Goal: Find specific page/section: Find specific page/section

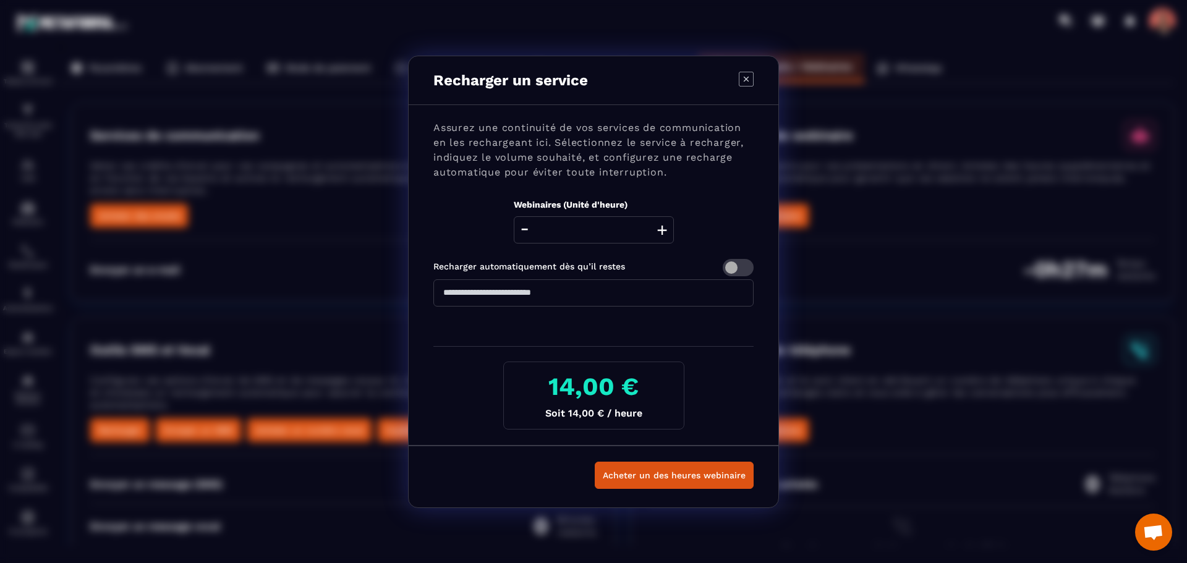
scroll to position [1714, 0]
click at [748, 80] on icon "Modal window" at bounding box center [746, 78] width 5 height 5
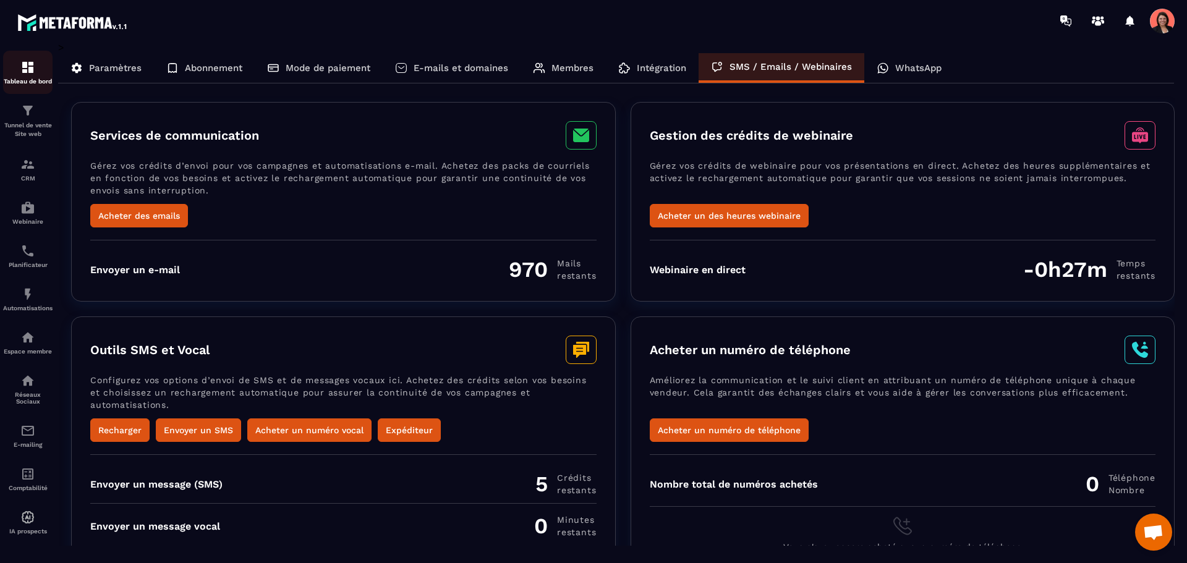
click at [21, 67] on img at bounding box center [27, 67] width 15 height 15
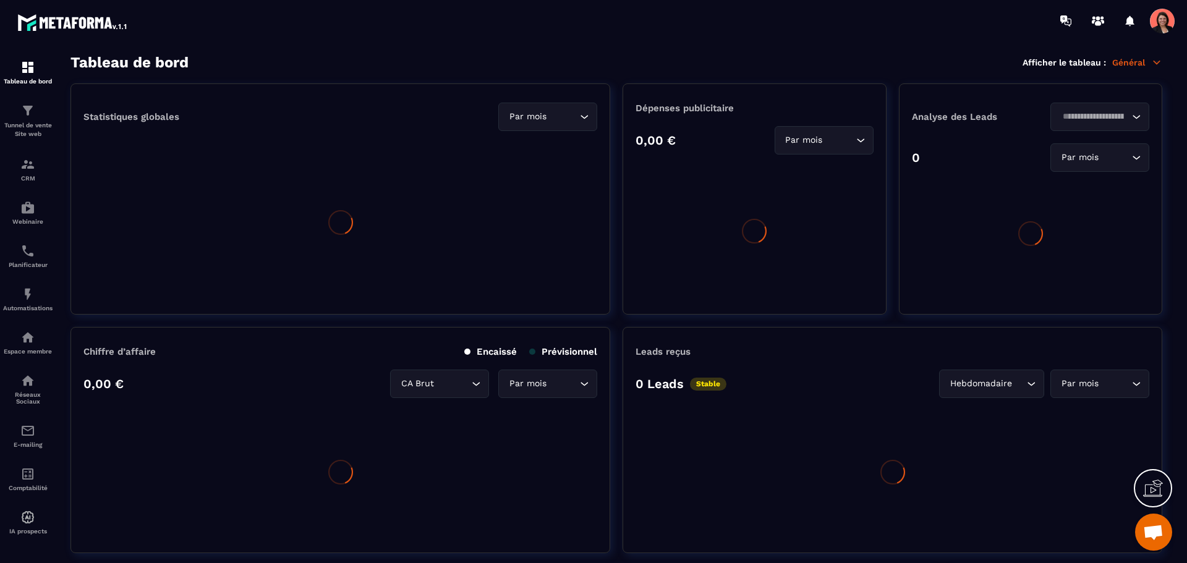
click at [1137, 65] on p "Général" at bounding box center [1137, 62] width 50 height 11
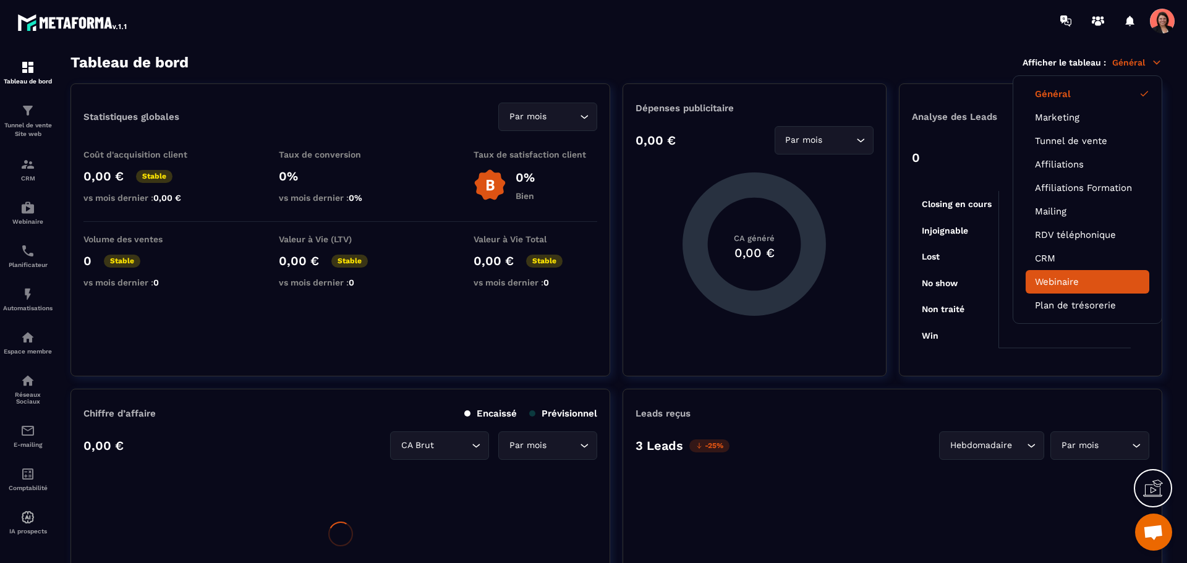
click at [1069, 279] on link "Webinaire" at bounding box center [1087, 281] width 105 height 11
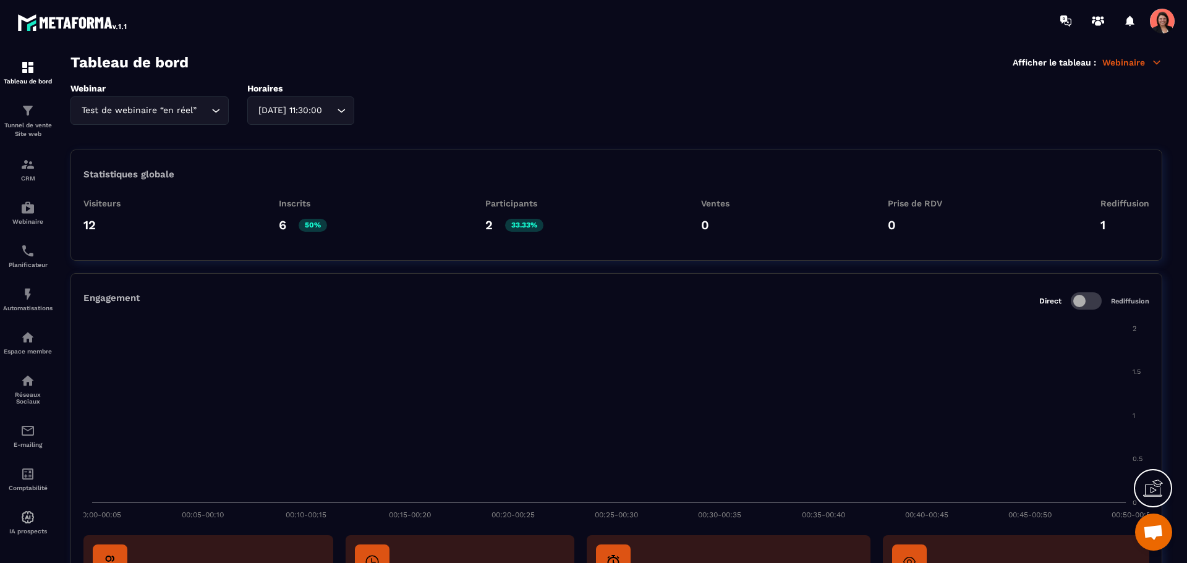
scroll to position [90, 0]
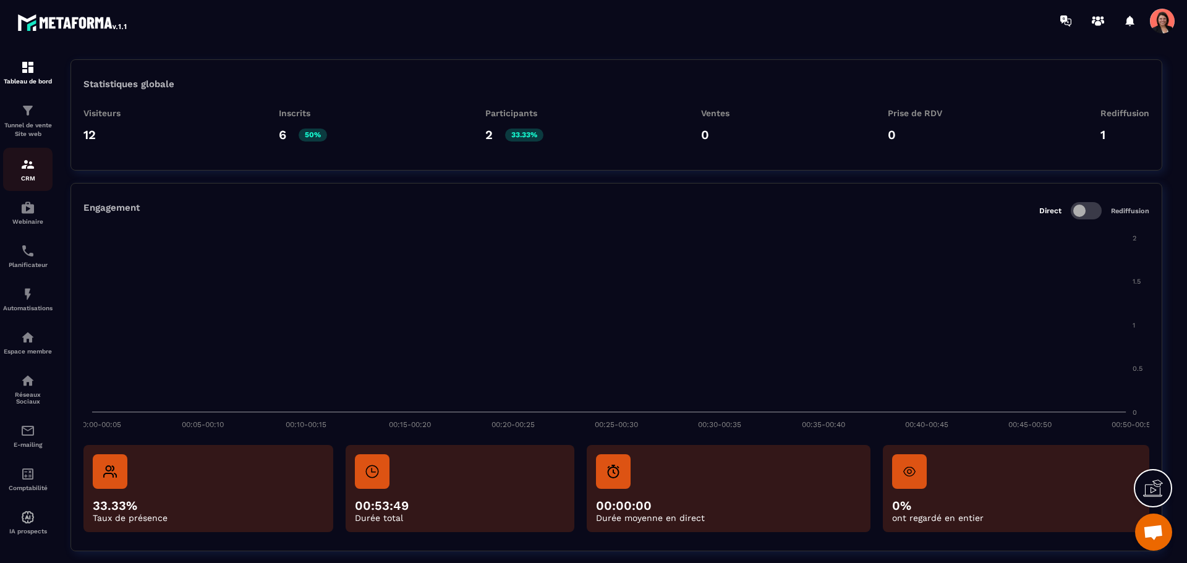
click at [32, 173] on div "CRM" at bounding box center [27, 169] width 49 height 25
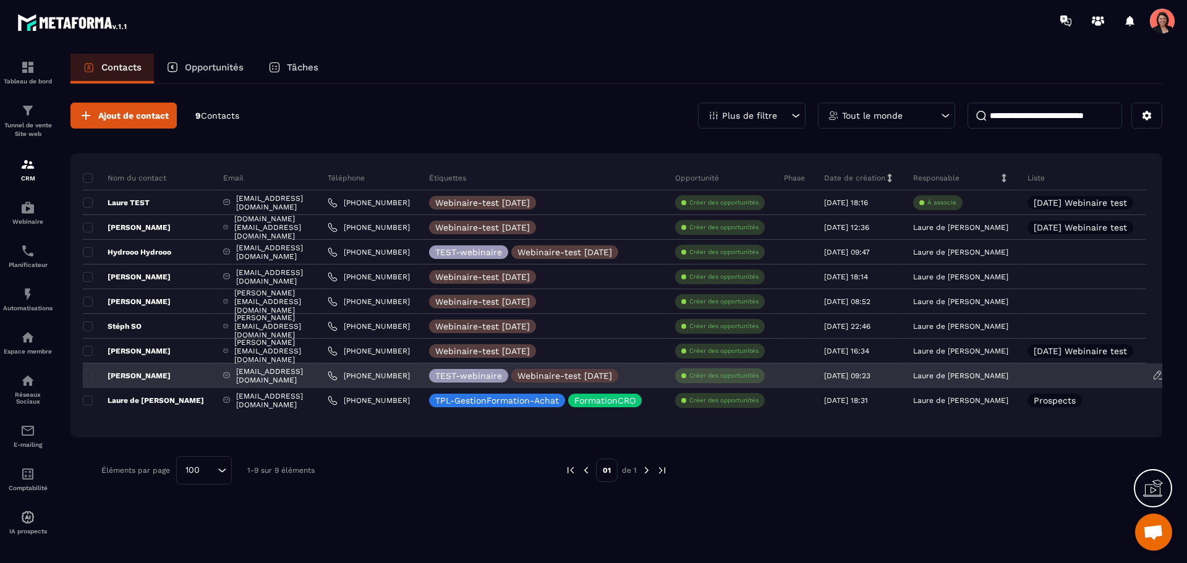
click at [116, 375] on p "[PERSON_NAME]" at bounding box center [127, 376] width 88 height 10
